Goal: Task Accomplishment & Management: Use online tool/utility

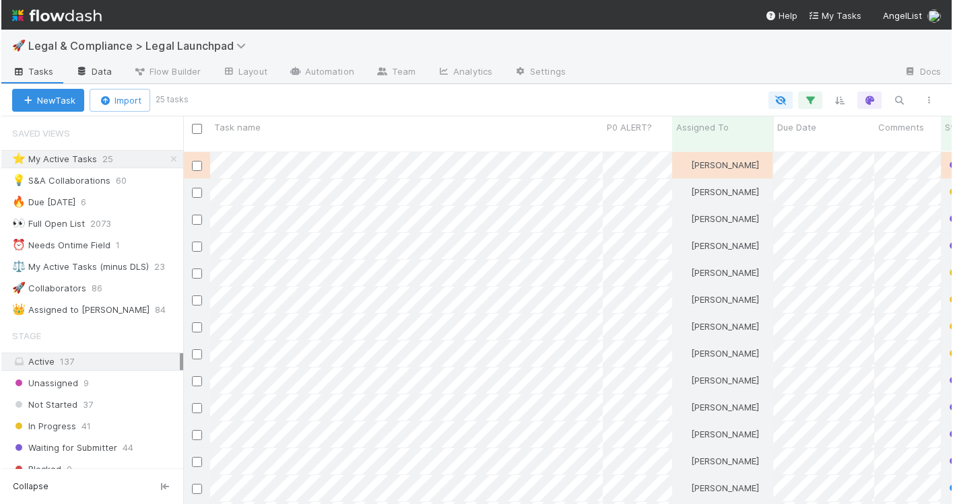
scroll to position [364, 768]
click at [132, 158] on div "⭐ My Active Tasks 25" at bounding box center [96, 159] width 171 height 17
click at [137, 162] on div "⭐ My Active Tasks 25" at bounding box center [96, 159] width 171 height 17
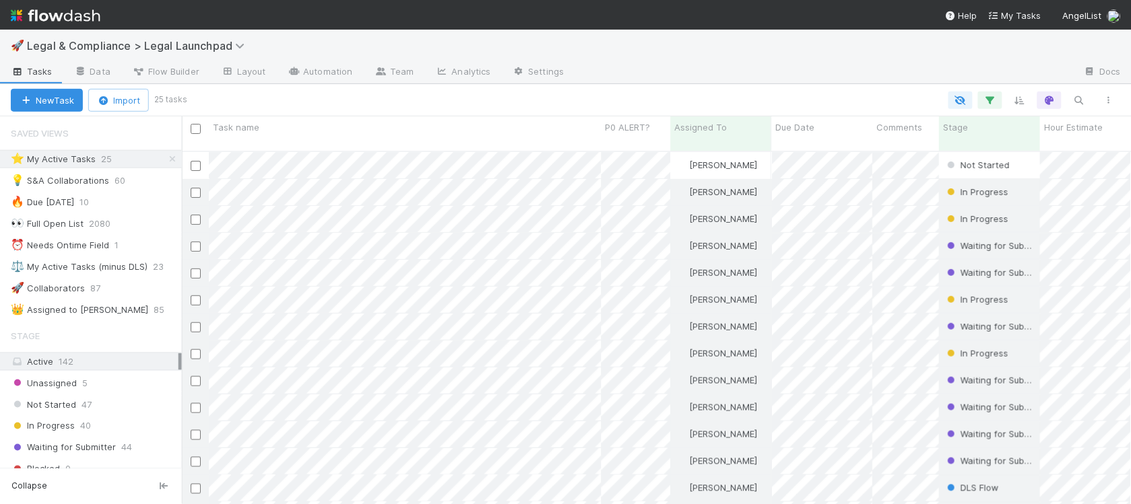
scroll to position [364, 949]
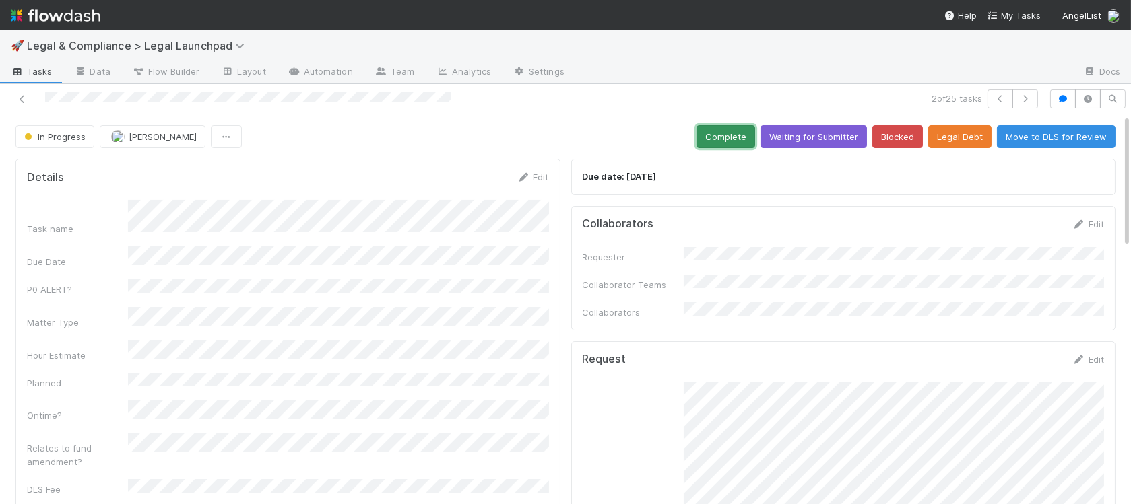
click at [732, 144] on button "Complete" at bounding box center [725, 136] width 59 height 23
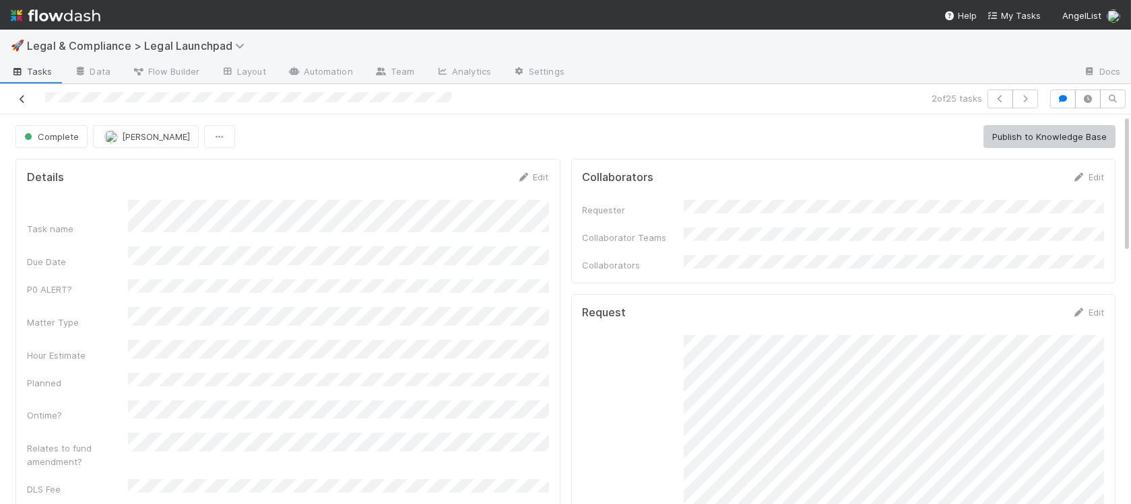
click at [20, 98] on icon at bounding box center [21, 99] width 13 height 9
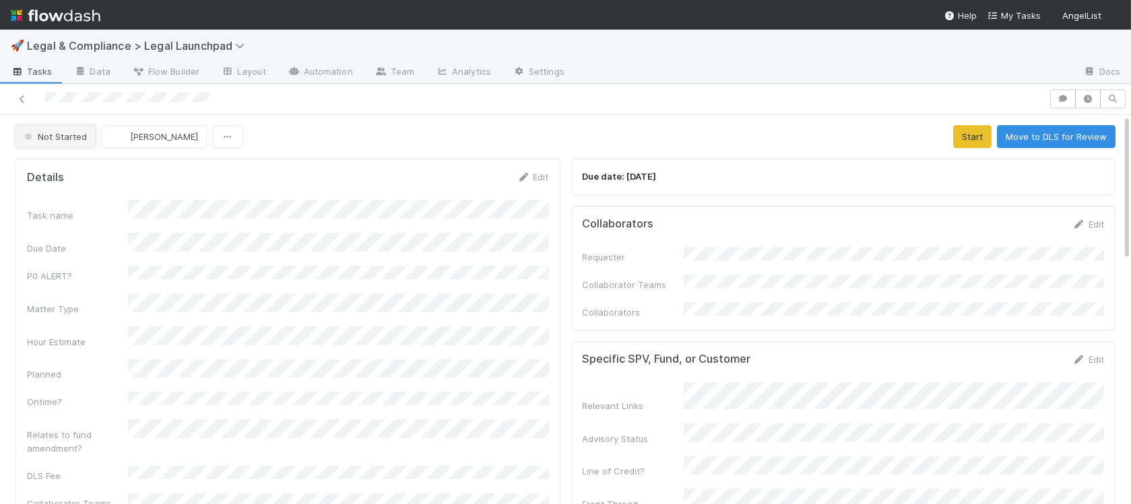
click at [77, 138] on span "Not Started" at bounding box center [54, 136] width 65 height 11
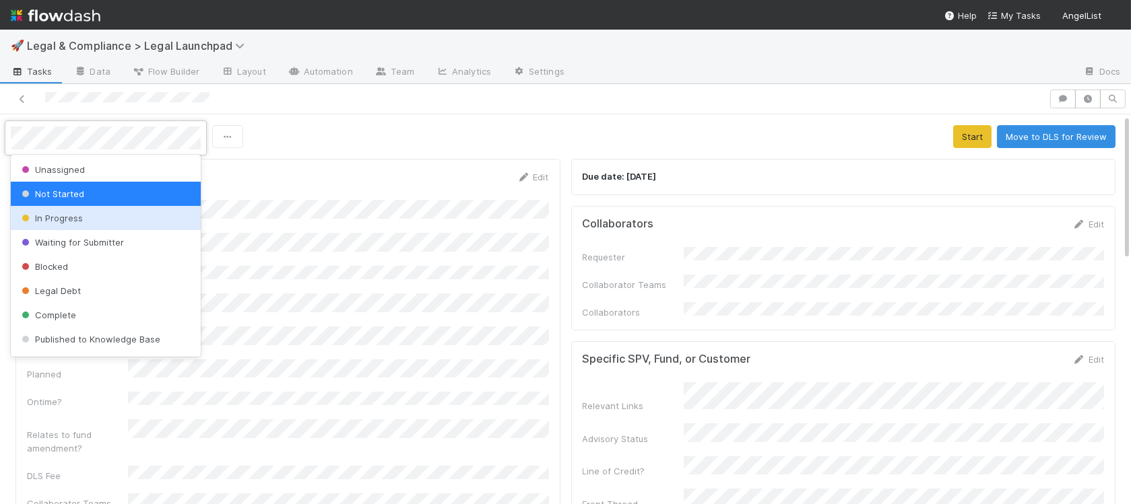
click at [102, 222] on div "In Progress" at bounding box center [106, 218] width 190 height 24
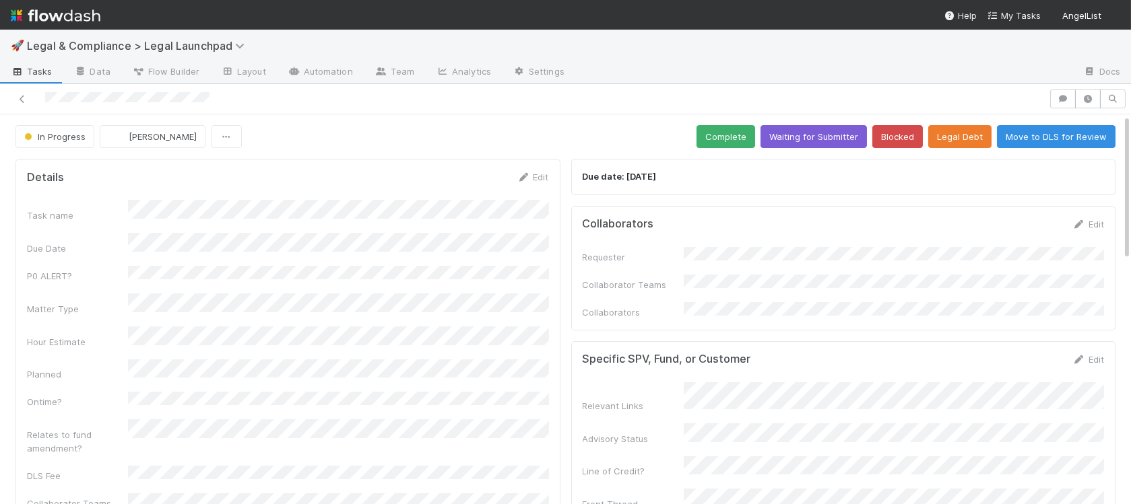
drag, startPoint x: 1099, startPoint y: 220, endPoint x: 1011, endPoint y: 241, distance: 90.2
click at [1099, 220] on link "Edit" at bounding box center [1088, 224] width 32 height 11
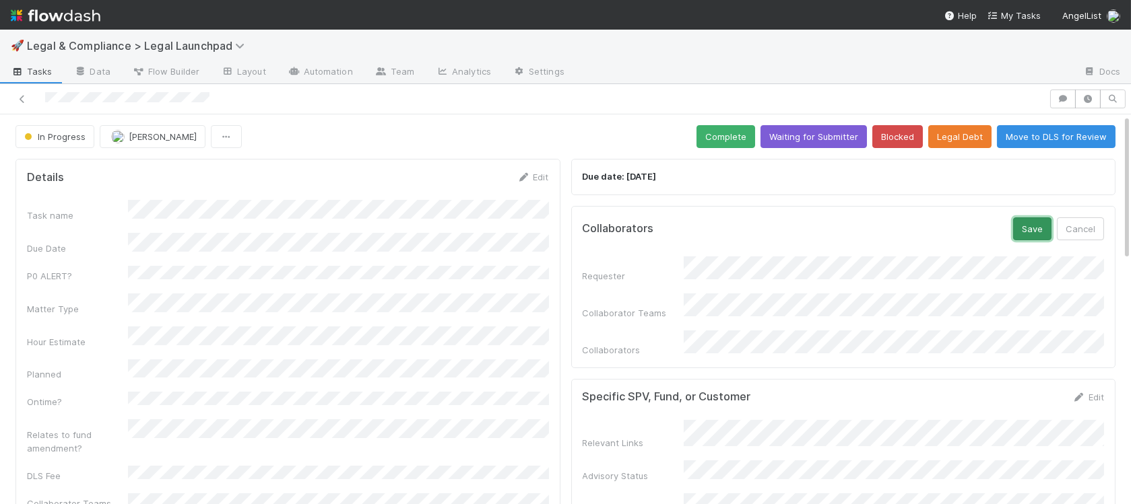
click at [1018, 228] on button "Save" at bounding box center [1032, 229] width 38 height 23
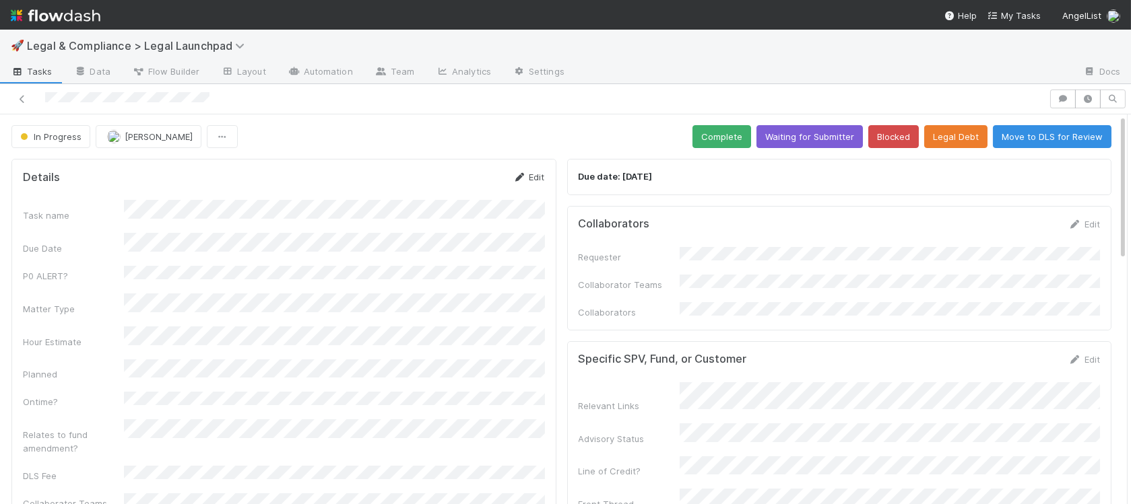
click at [532, 176] on link "Edit" at bounding box center [529, 177] width 32 height 11
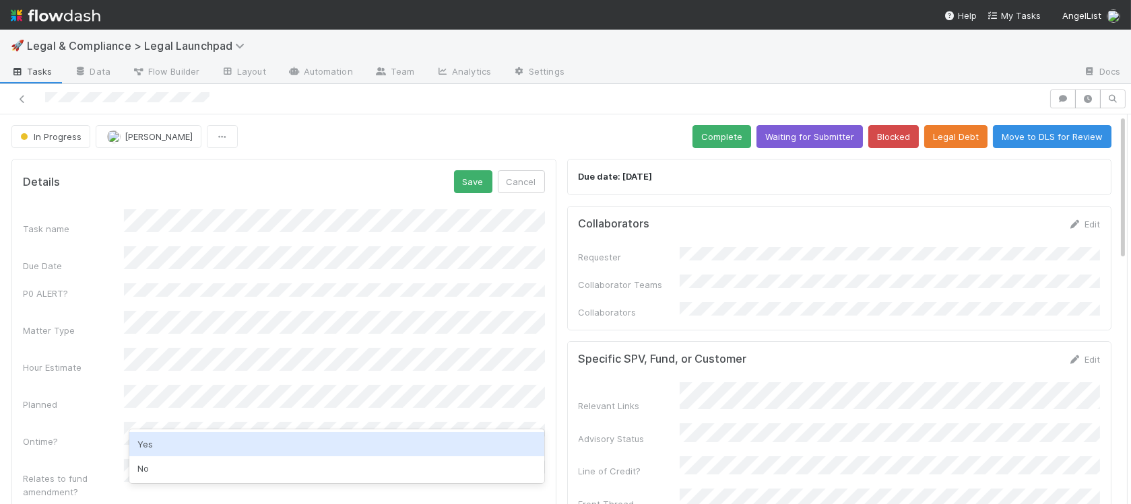
click at [433, 445] on div "Yes" at bounding box center [337, 444] width 416 height 24
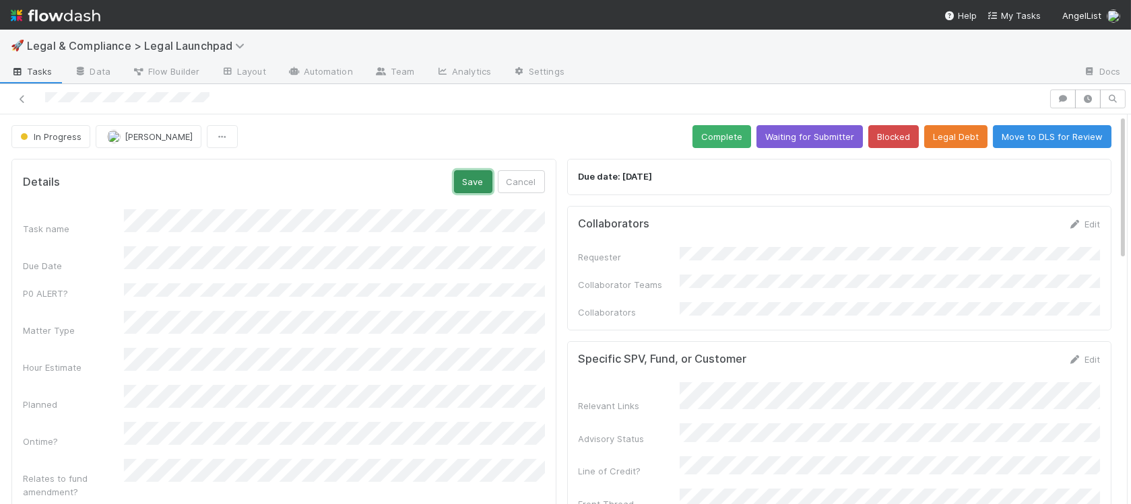
click at [477, 189] on button "Save" at bounding box center [473, 181] width 38 height 23
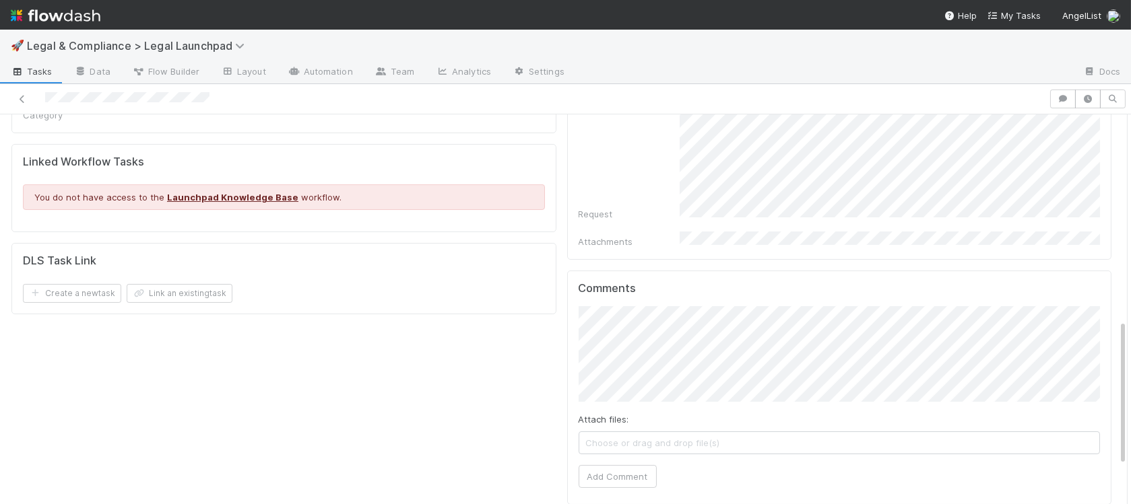
scroll to position [550, 0]
drag, startPoint x: 623, startPoint y: 465, endPoint x: 916, endPoint y: 460, distance: 293.0
click at [635, 482] on button "Add Comment" at bounding box center [618, 493] width 78 height 23
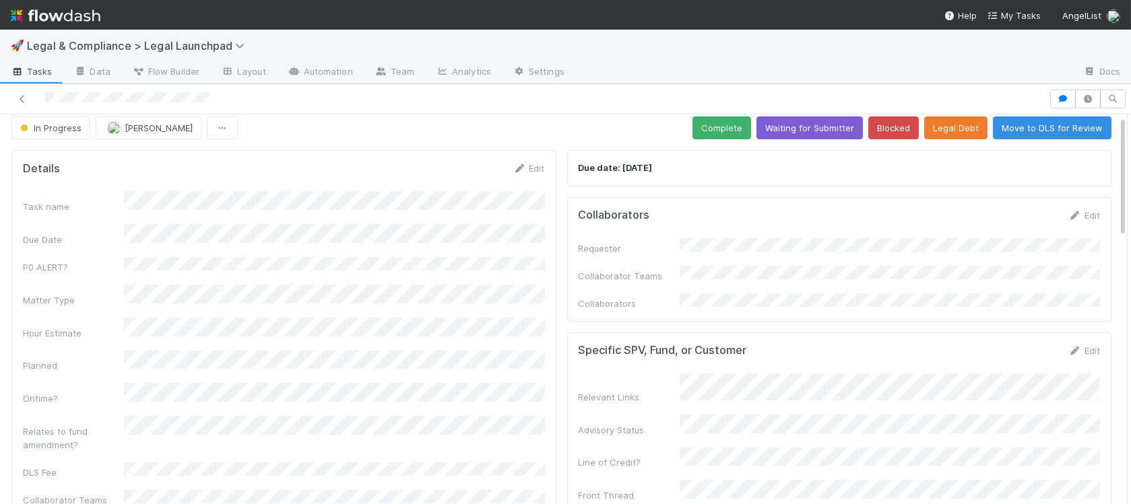
scroll to position [0, 0]
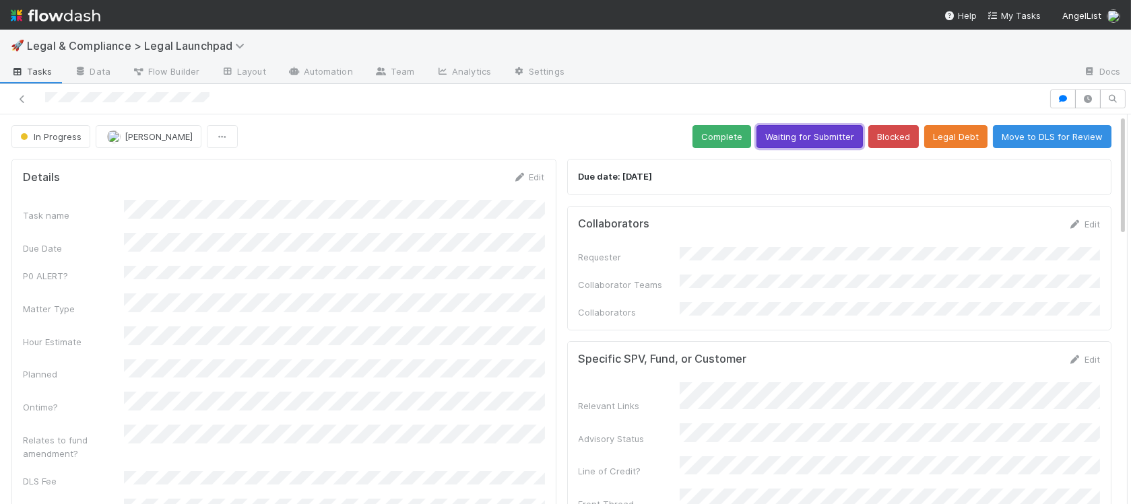
click at [831, 141] on button "Waiting for Submitter" at bounding box center [809, 136] width 106 height 23
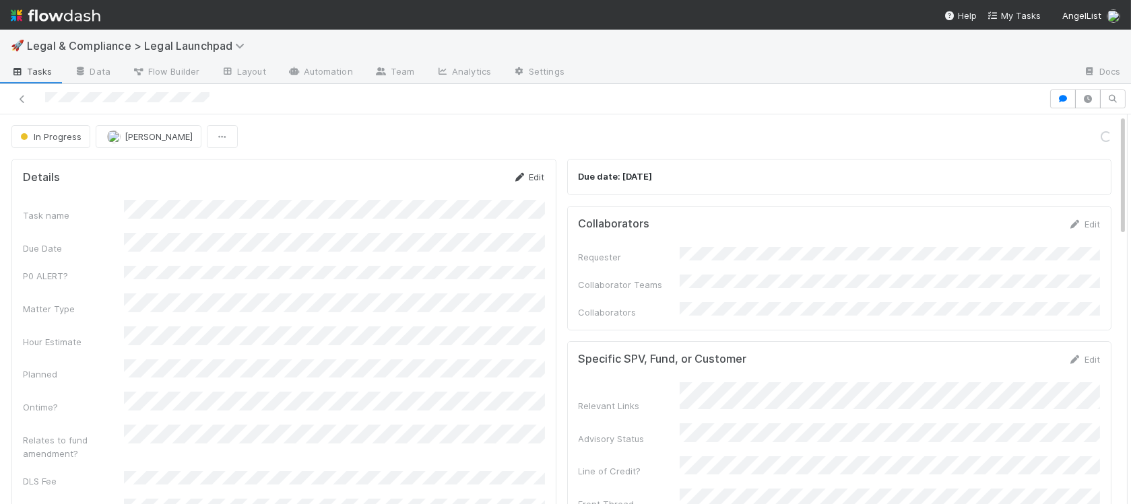
click at [537, 178] on link "Edit" at bounding box center [529, 177] width 32 height 11
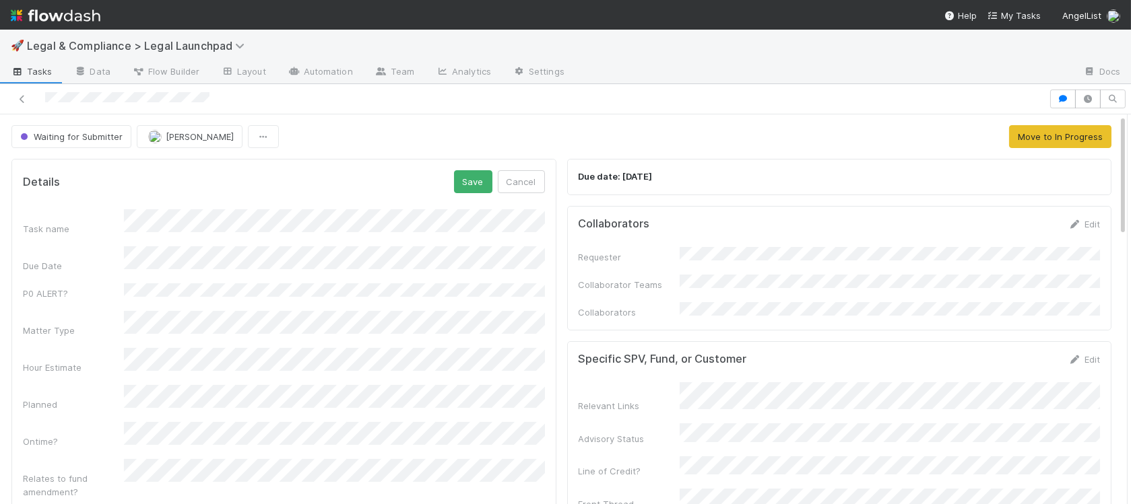
click at [102, 348] on div "Hour Estimate" at bounding box center [284, 361] width 522 height 26
drag, startPoint x: 467, startPoint y: 179, endPoint x: 585, endPoint y: 176, distance: 118.6
click at [468, 179] on button "Save" at bounding box center [473, 181] width 38 height 23
